Goal: Information Seeking & Learning: Learn about a topic

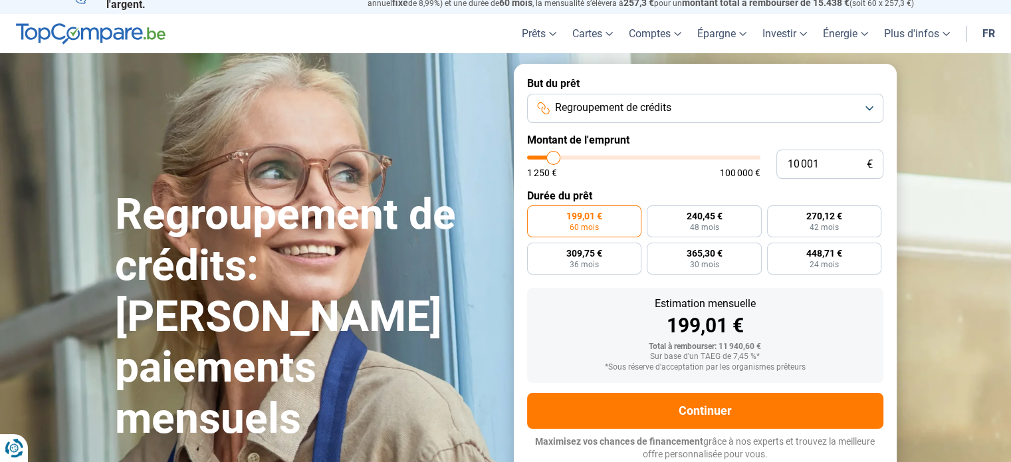
type input "9 000"
type input "9000"
type input "10 000"
type input "10000"
type input "11 000"
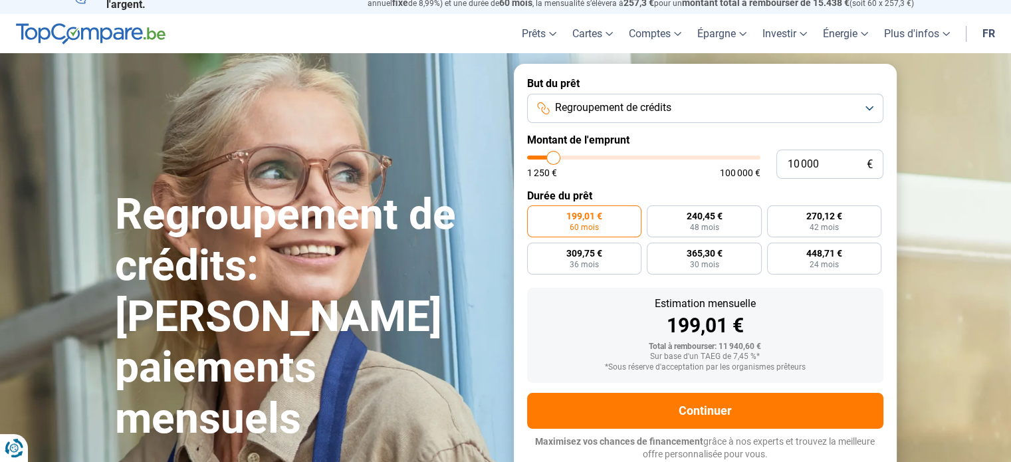
type input "11000"
type input "12 000"
type input "12000"
type input "13 250"
type input "13250"
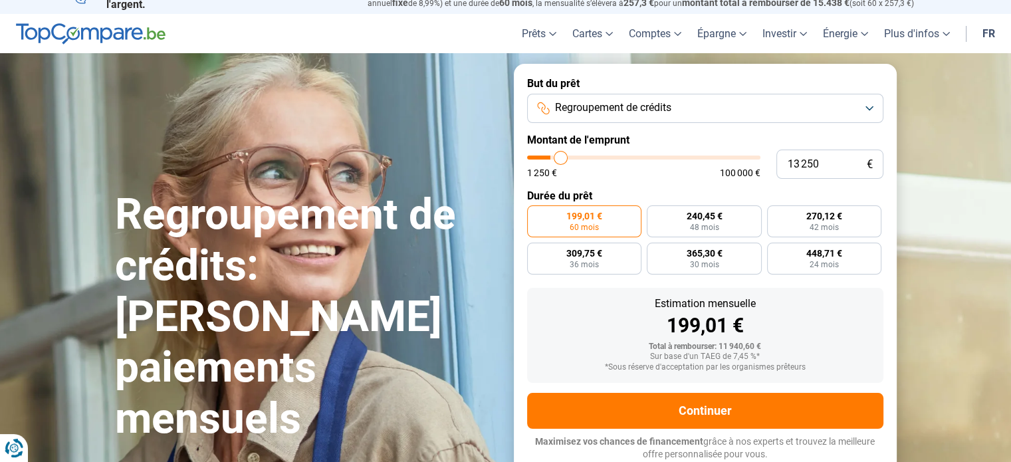
type input "14 000"
type input "14000"
type input "14 500"
type input "14500"
type input "15 750"
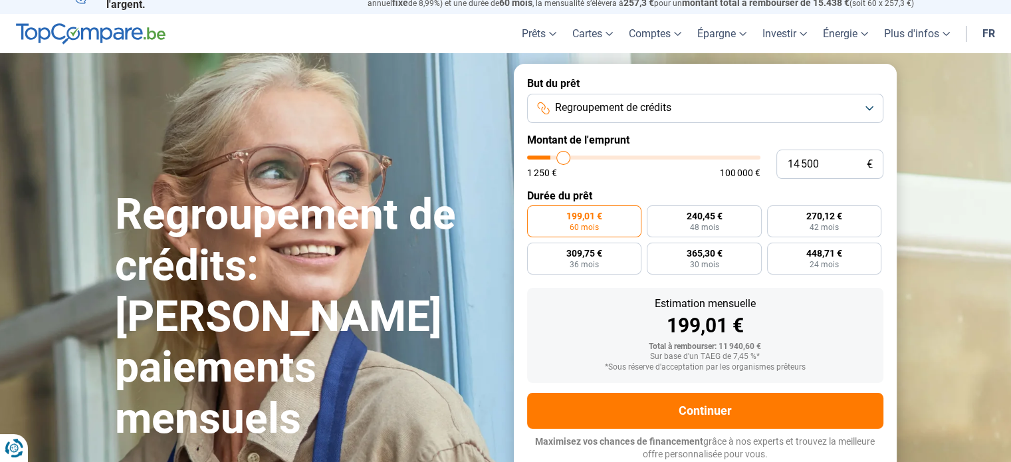
type input "15750"
type input "16 500"
type input "16500"
type input "17 250"
type input "17250"
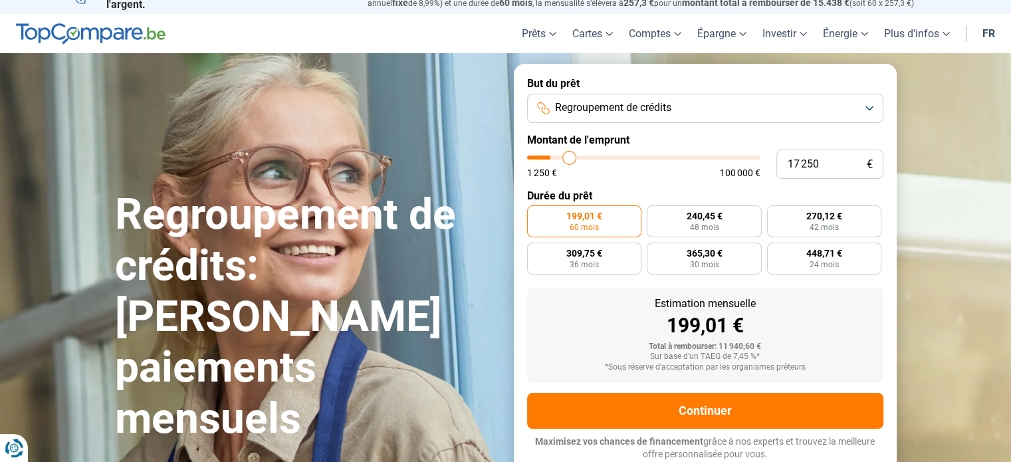
type input "18 000"
type input "18000"
type input "18 750"
type input "18750"
type input "19 500"
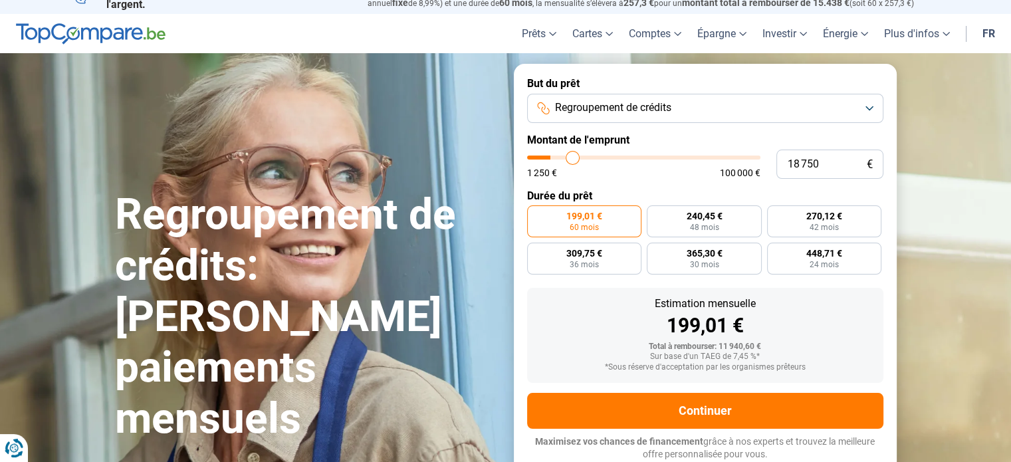
type input "19500"
type input "20 250"
type input "20250"
type input "20 750"
type input "20750"
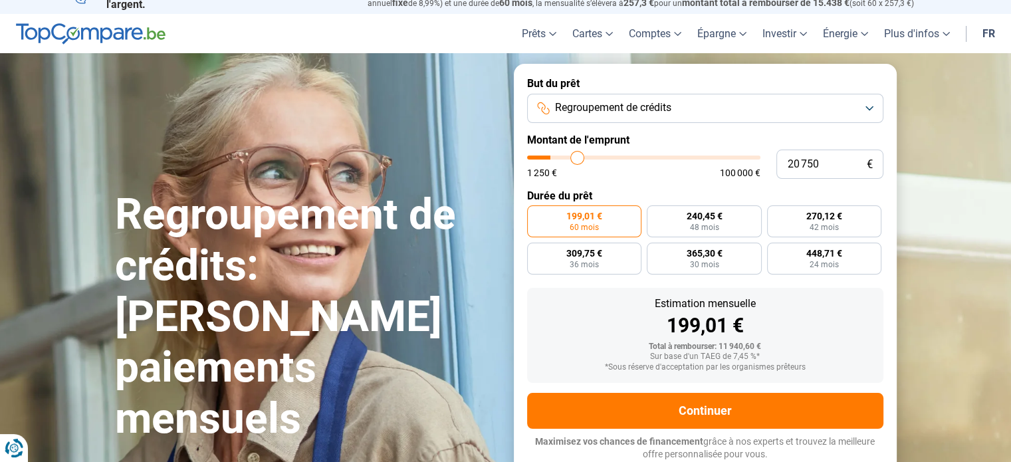
type input "21 750"
type input "21750"
type input "22 500"
type input "22500"
type input "23 250"
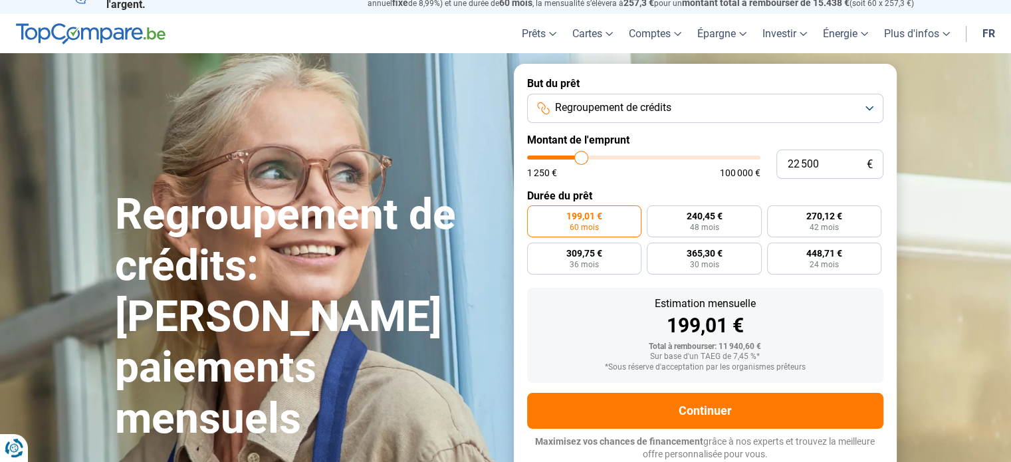
type input "23250"
type input "23 500"
type input "23500"
type input "23 750"
type input "23750"
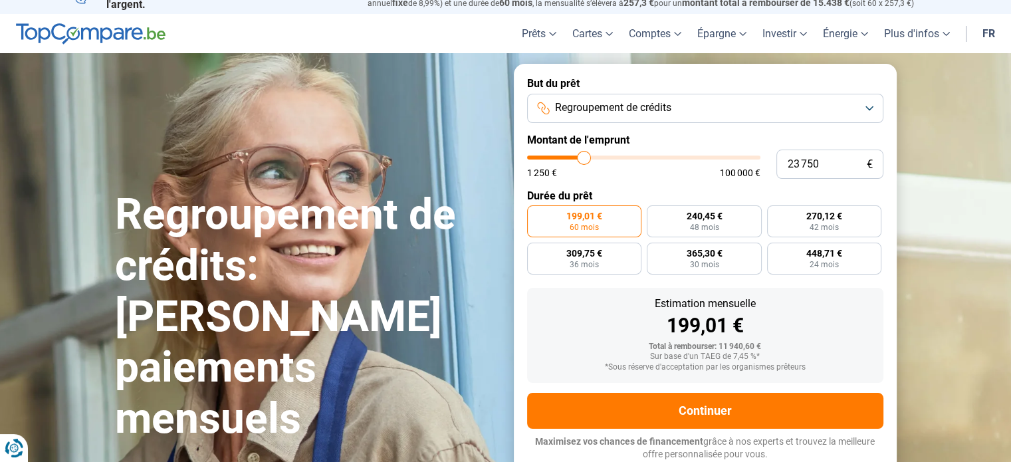
type input "24 000"
type input "24000"
type input "24 500"
type input "24500"
type input "25 000"
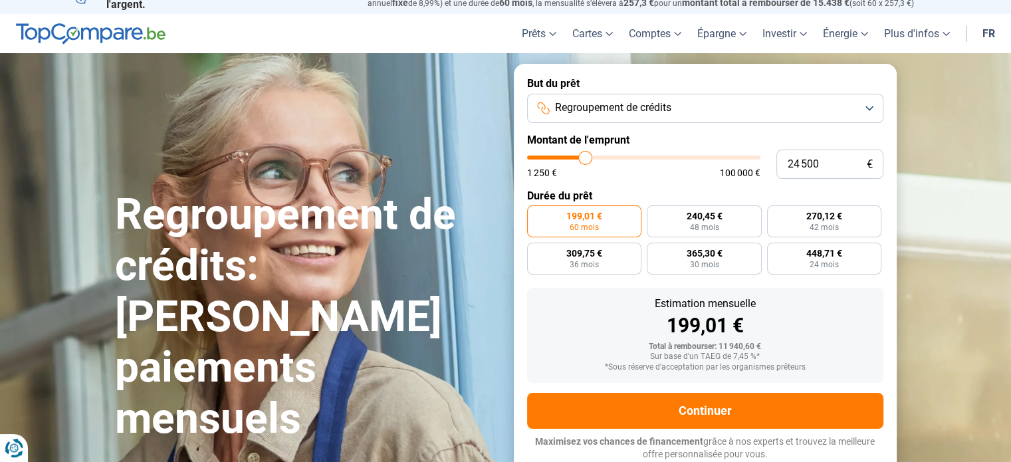
type input "25000"
type input "25 250"
type input "25250"
type input "25 500"
type input "25500"
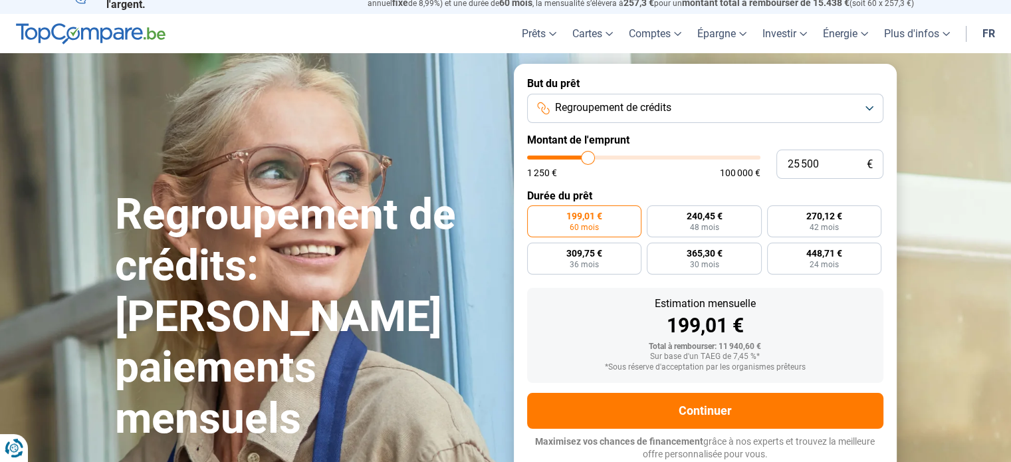
type input "26 250"
type input "26250"
type input "27 000"
type input "27000"
type input "27 750"
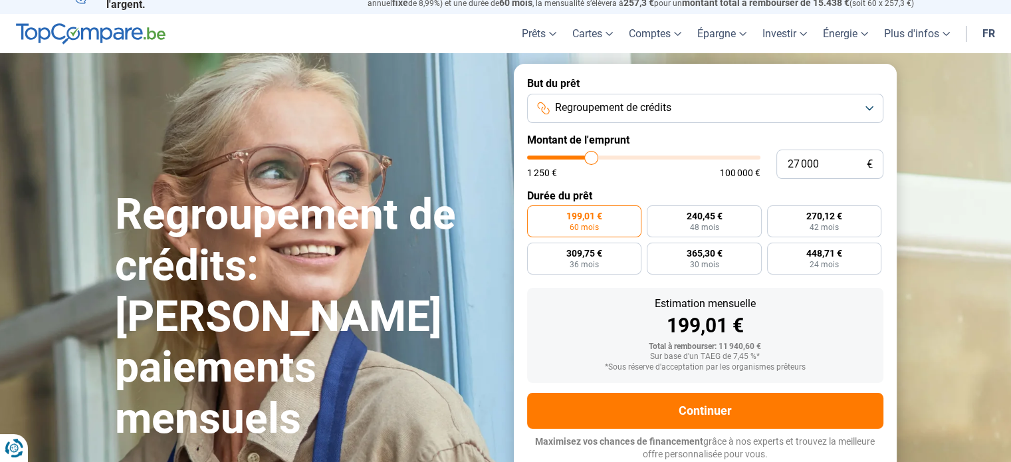
type input "27750"
type input "29 250"
type input "29250"
type input "30 500"
type input "30500"
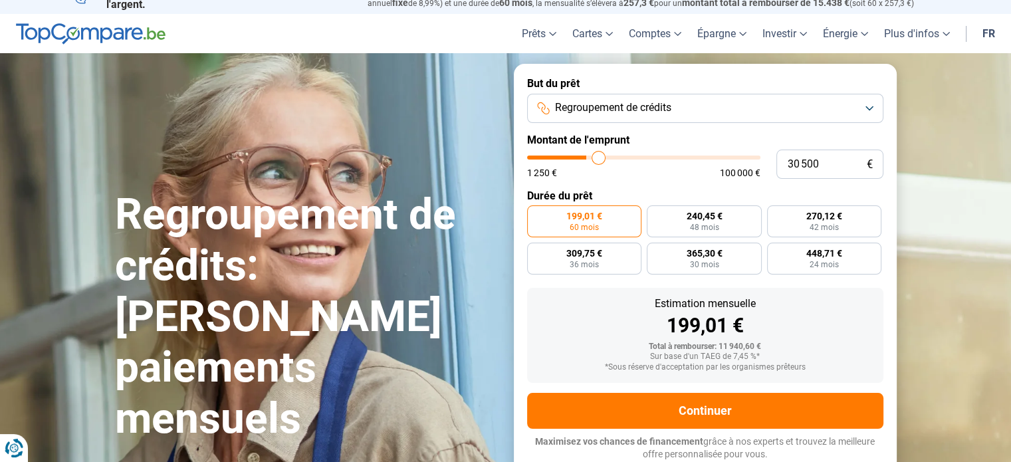
type input "31 500"
type input "31500"
type input "31 000"
type input "31000"
type input "30 750"
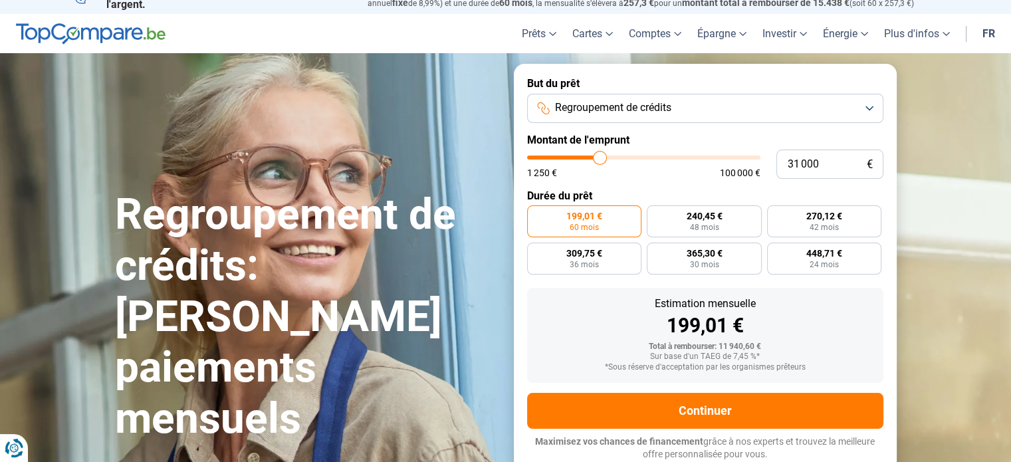
type input "30750"
type input "30 250"
type input "30250"
type input "29 750"
type input "29750"
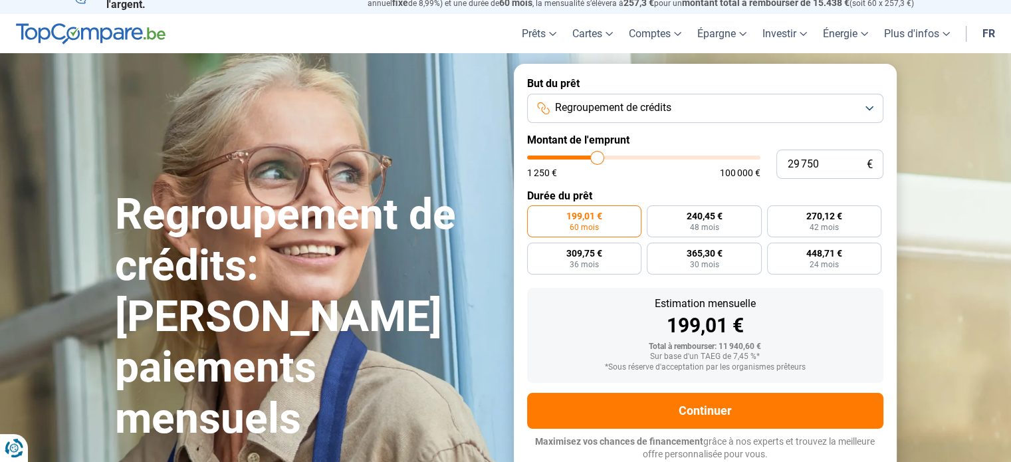
type input "29 500"
type input "29500"
type input "29 000"
type input "29000"
type input "28 250"
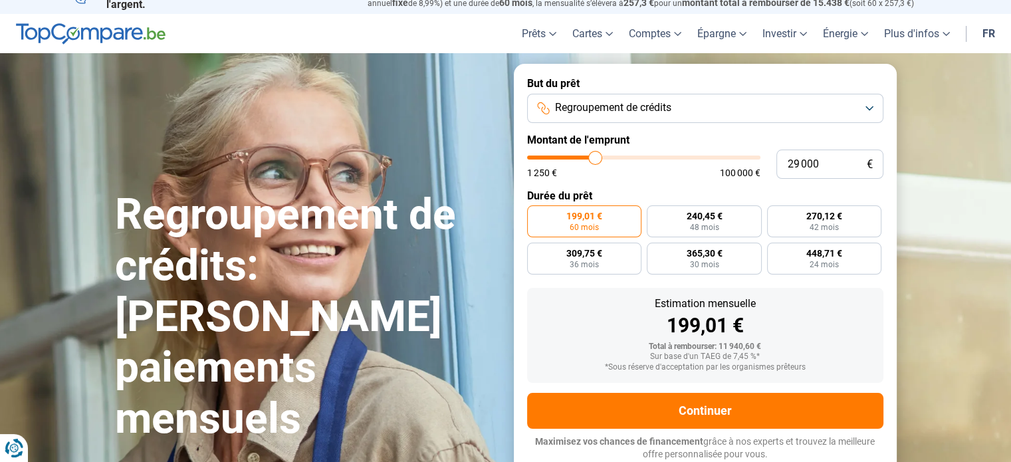
type input "28250"
type input "27 750"
type input "27750"
type input "27 500"
type input "27500"
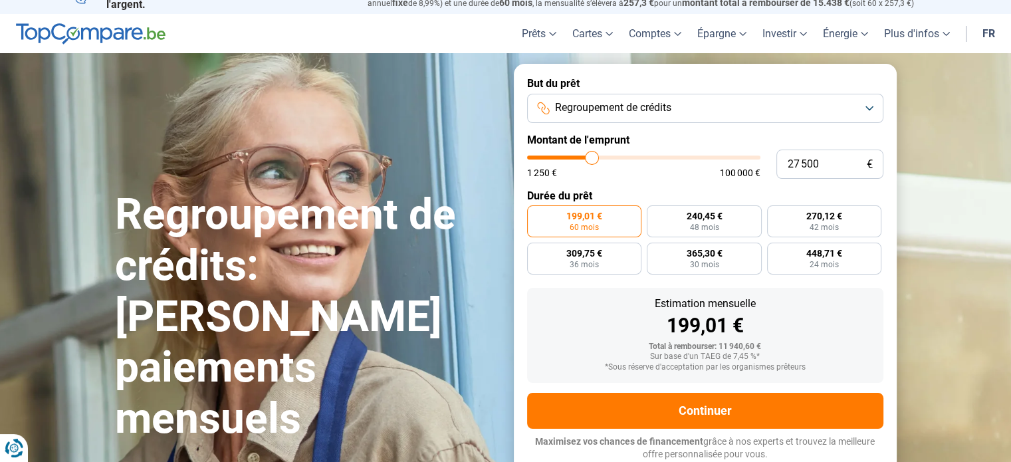
type input "27 250"
type input "27250"
type input "27 000"
type input "27000"
type input "26 250"
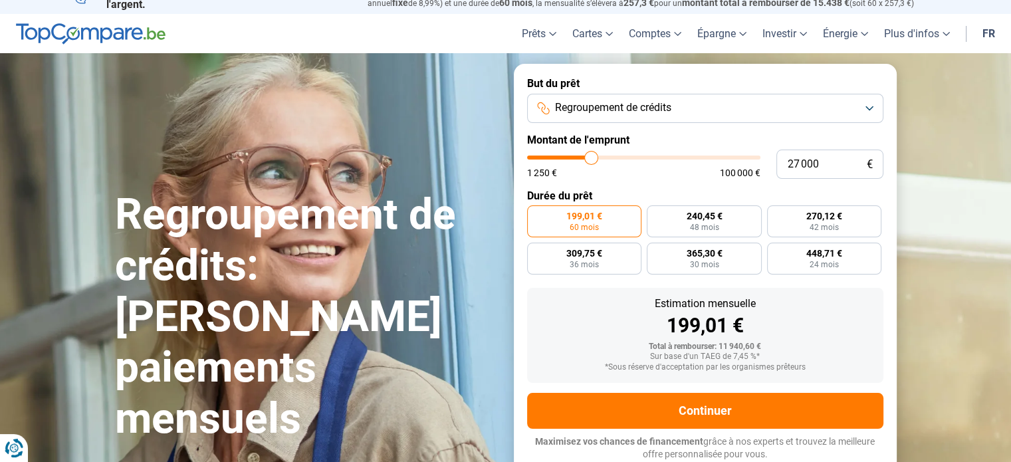
type input "26250"
type input "26 000"
type input "26000"
type input "25 750"
type input "25750"
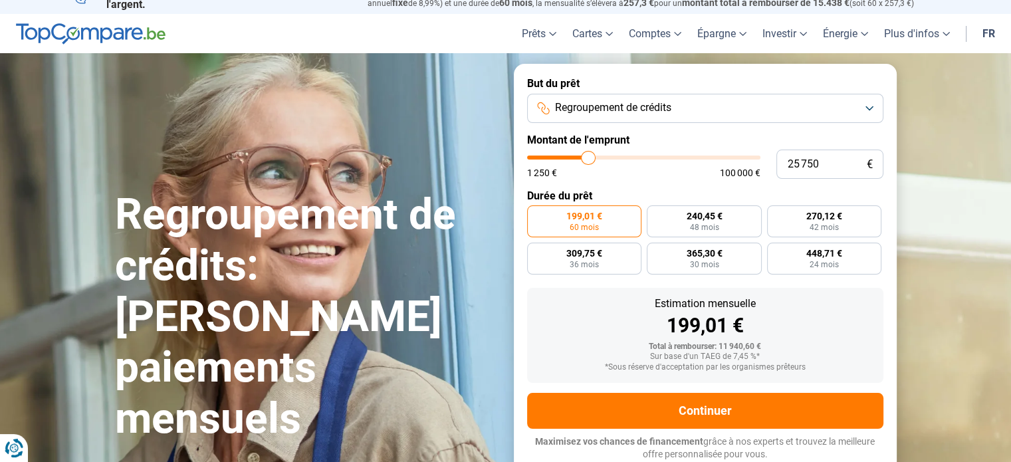
type input "25 500"
type input "25500"
type input "25 250"
type input "25250"
type input "25 000"
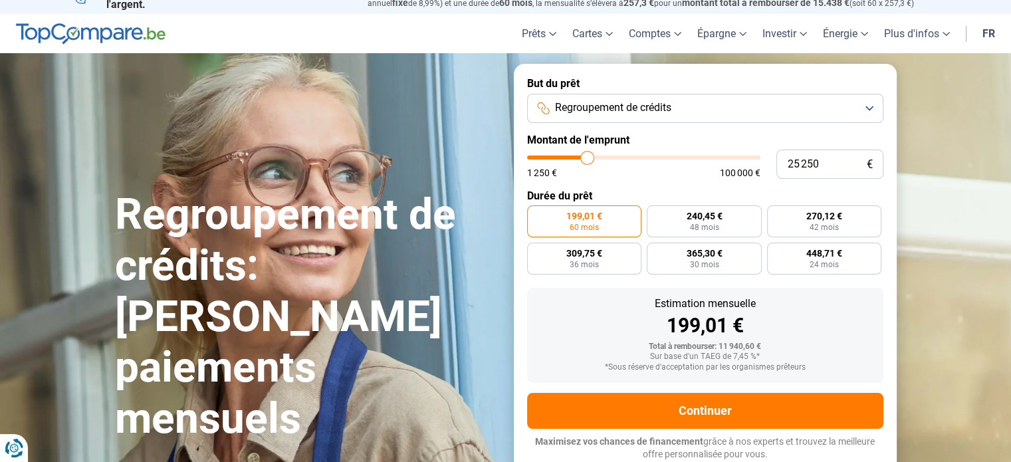
type input "25000"
type input "24 250"
type input "24250"
type input "23 750"
type input "23750"
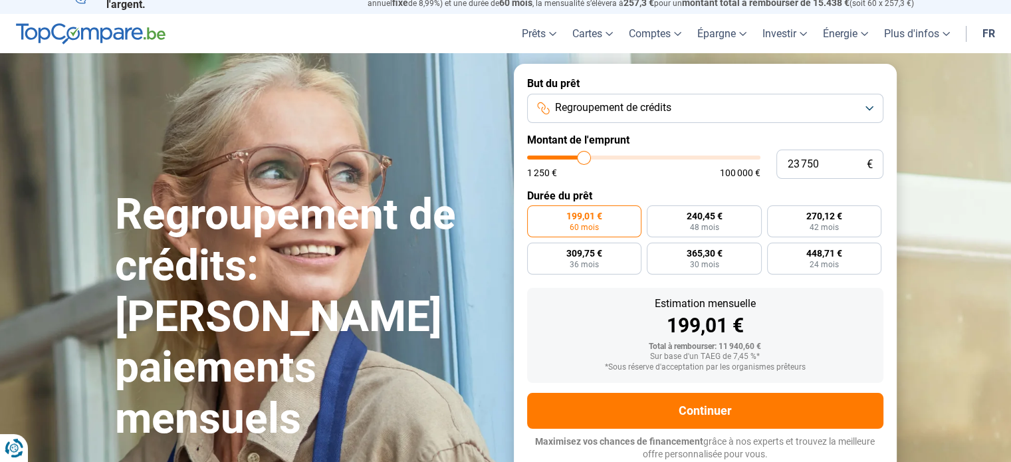
type input "23 500"
type input "23500"
type input "23 250"
type input "23250"
type input "23 000"
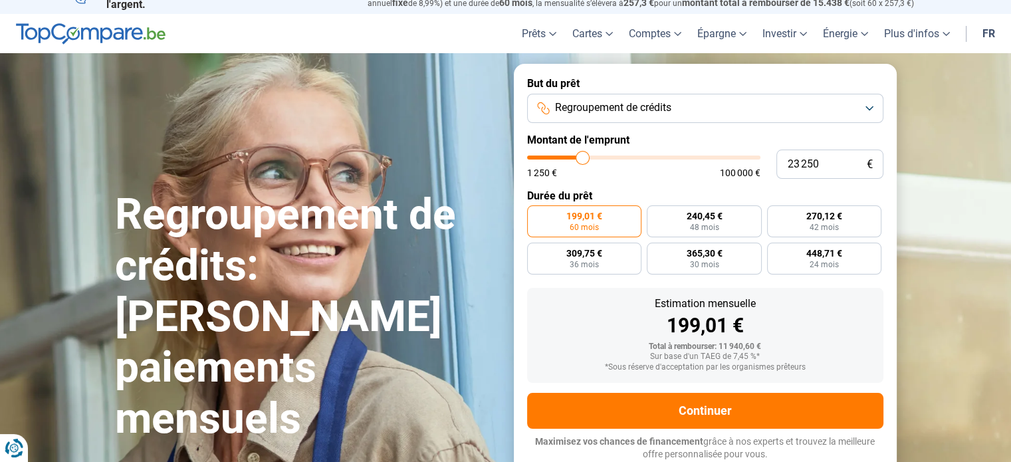
type input "23000"
type input "22 750"
type input "22750"
type input "22 500"
type input "22500"
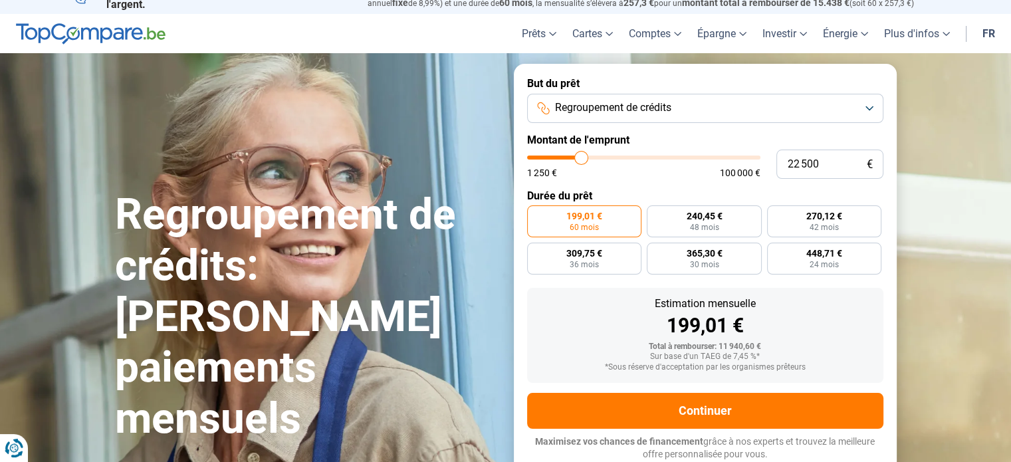
type input "22 250"
type input "22250"
type input "22 000"
type input "22000"
type input "21 750"
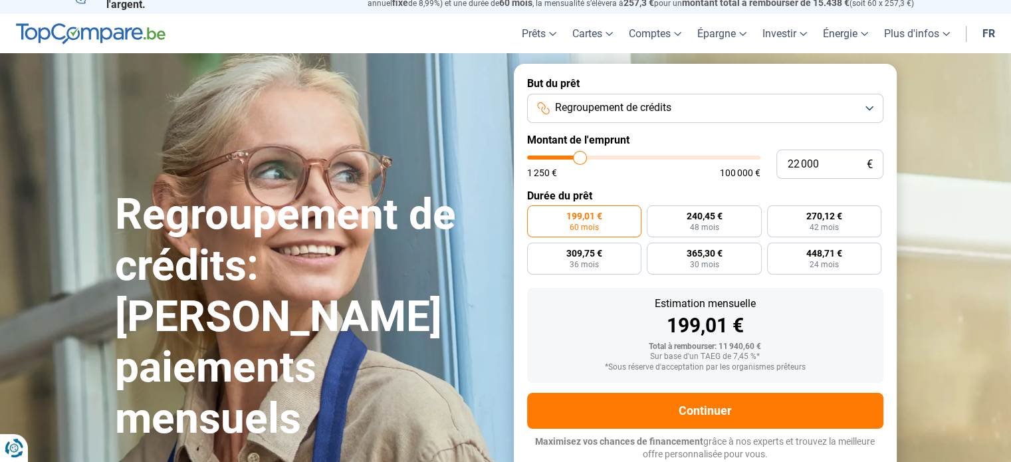
type input "21750"
type input "21 000"
type input "21000"
type input "20 500"
type input "20500"
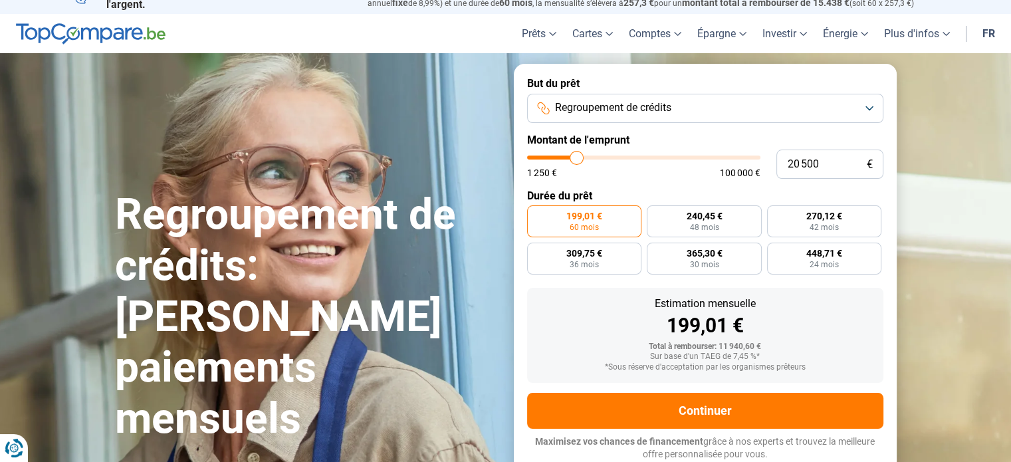
type input "20 250"
type input "20250"
type input "19 500"
type input "19500"
type input "19 750"
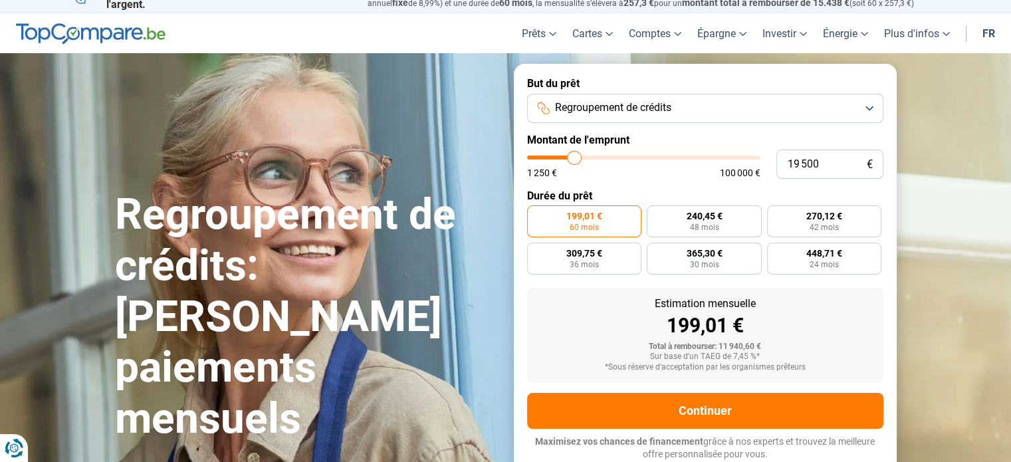
type input "19750"
type input "20 250"
type input "20250"
type input "20 500"
drag, startPoint x: 551, startPoint y: 159, endPoint x: 577, endPoint y: 163, distance: 26.3
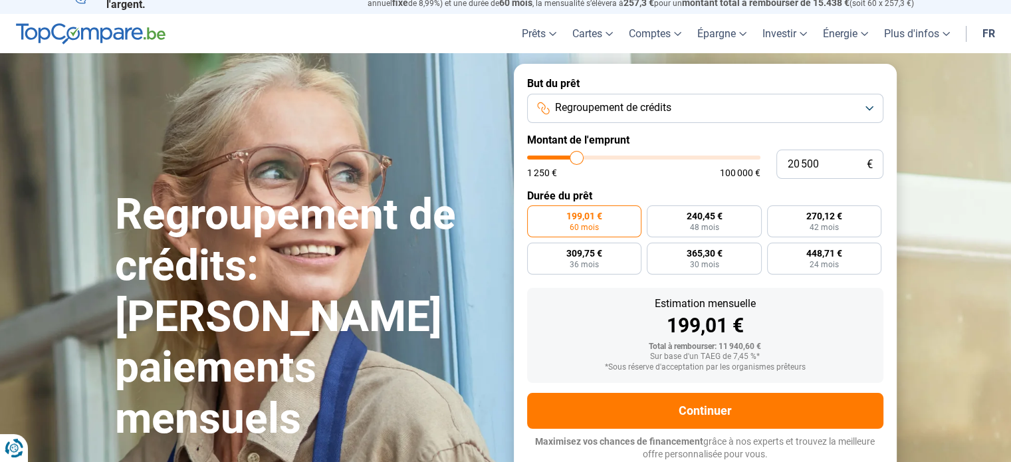
type input "20500"
click at [577, 159] on input "range" at bounding box center [643, 157] width 233 height 4
radio input "false"
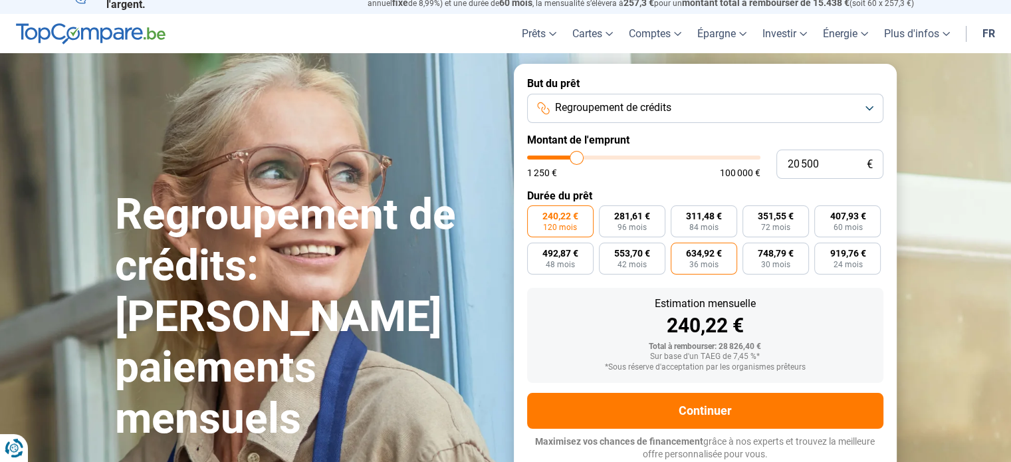
click at [697, 257] on span "634,92 €" at bounding box center [704, 253] width 36 height 9
click at [679, 251] on input "634,92 € 36 mois" at bounding box center [674, 247] width 9 height 9
radio input "true"
